Goal: Use online tool/utility: Utilize a website feature to perform a specific function

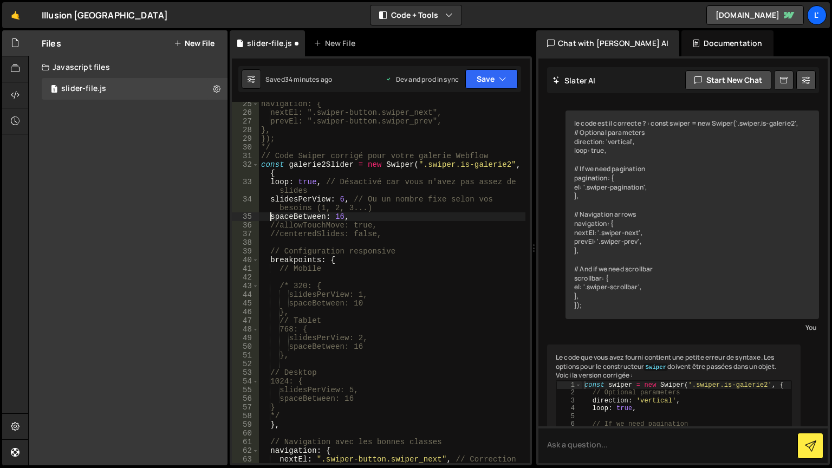
scroll to position [1324, 0]
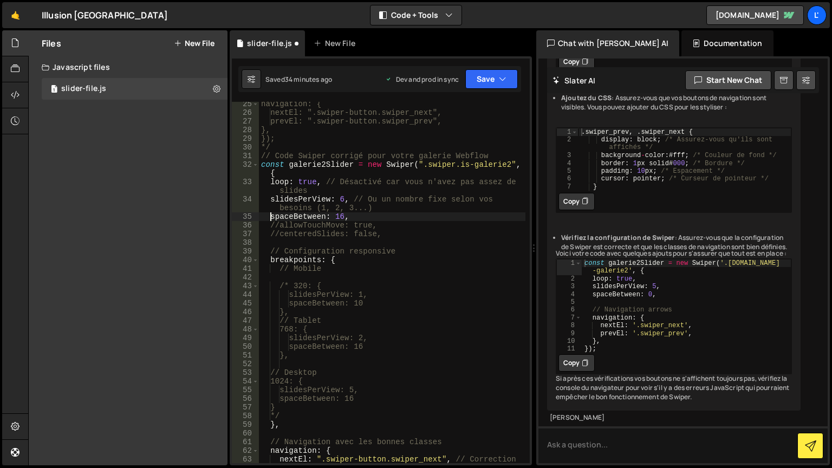
click at [108, 288] on div "Files New File Javascript files 1 slider-file.js 0 CSS files Copy share link Ed…" at bounding box center [128, 247] width 199 height 435
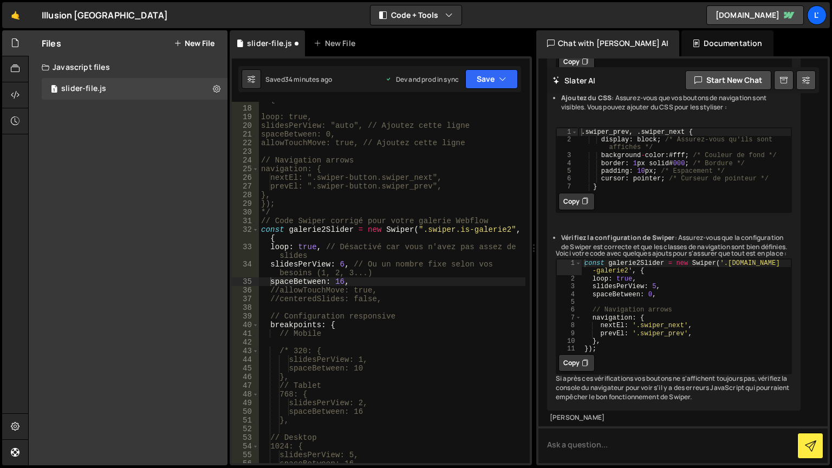
scroll to position [163, 0]
click at [343, 259] on div "const galerie2Slider = new Swiper(".swiper.is-galerie2", { loop: true, slidesPe…" at bounding box center [392, 280] width 267 height 387
click at [342, 267] on div "const galerie2Slider = new Swiper(".swiper.is-galerie2", { loop: true, slidesPe…" at bounding box center [392, 280] width 267 height 387
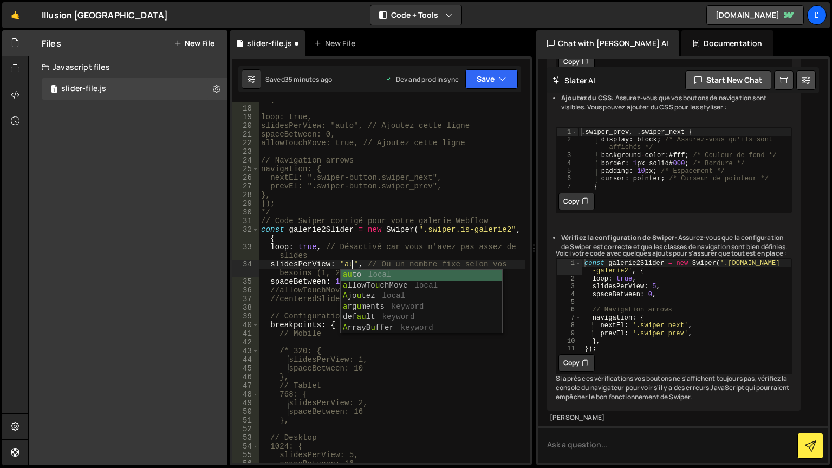
scroll to position [0, 7]
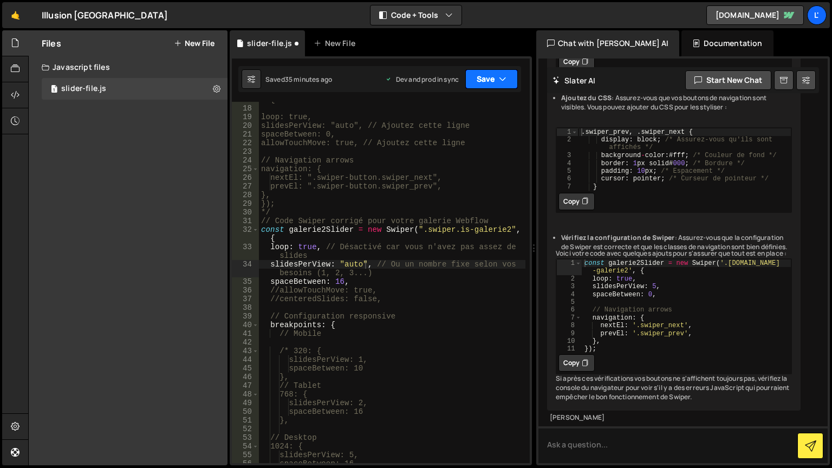
click at [499, 72] on button "Save" at bounding box center [492, 79] width 53 height 20
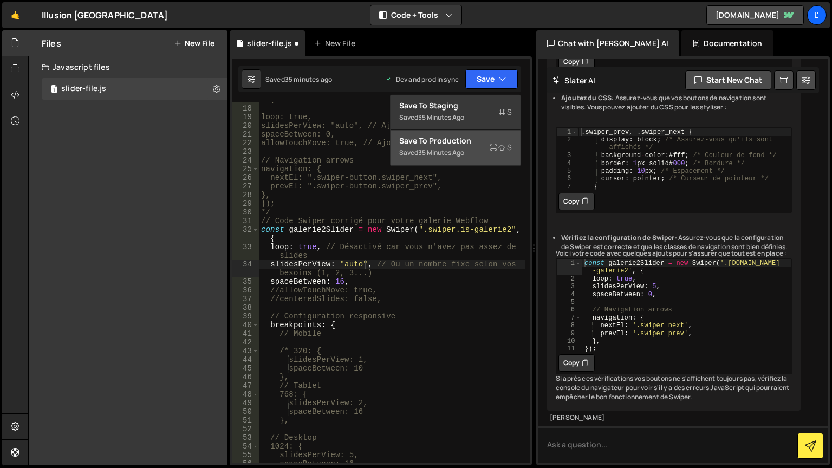
click at [481, 145] on div "Save to Production S" at bounding box center [455, 140] width 113 height 11
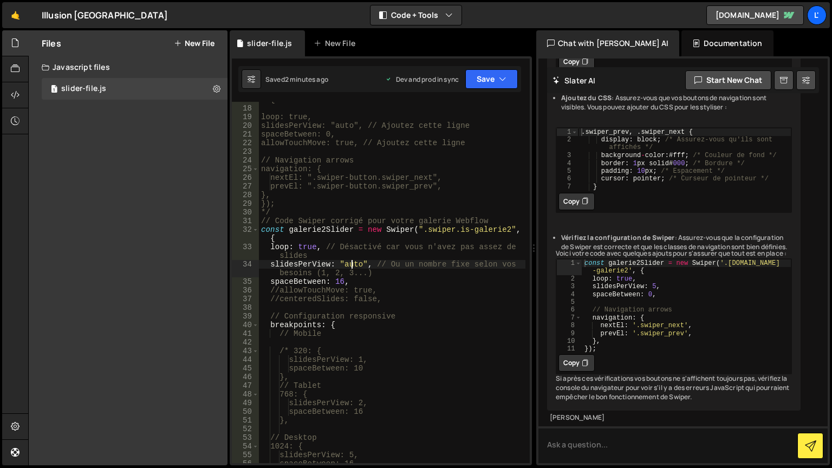
click at [353, 261] on div "const galerie2Slider = new Swiper(".swiper.is-galerie2", { loop: true, slidesPe…" at bounding box center [392, 280] width 267 height 387
type textarea "slidesPerView: 4, // Ou un nombre fixe selon vos besoins (1, 2, 3...)"
click at [486, 88] on button "Save" at bounding box center [492, 79] width 53 height 20
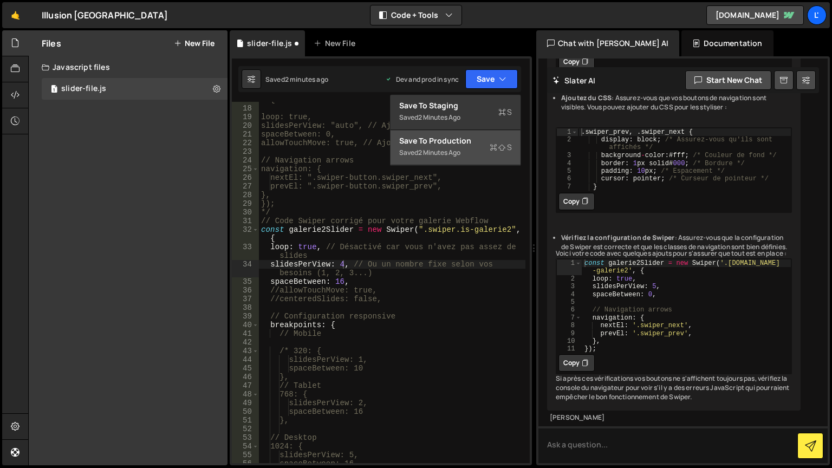
click at [482, 156] on div "Saved 2 minutes ago" at bounding box center [455, 152] width 113 height 13
